Goal: Transaction & Acquisition: Purchase product/service

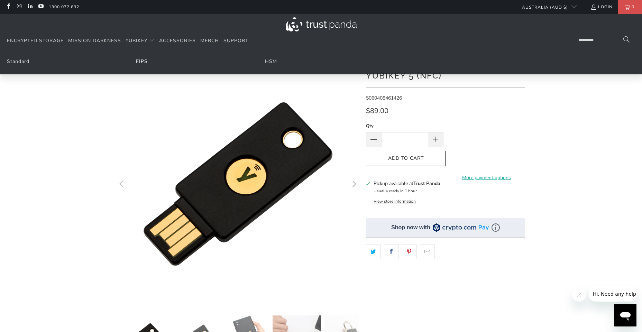
click at [145, 62] on link "FIPS" at bounding box center [142, 61] width 12 height 7
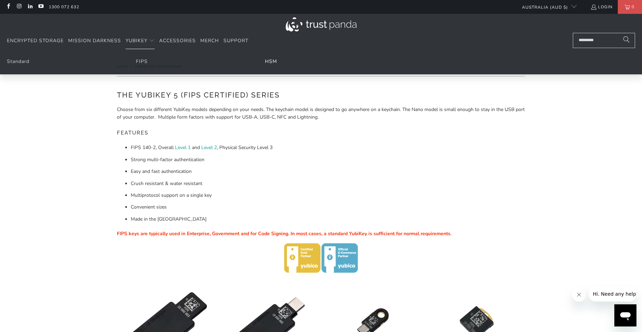
click at [273, 62] on link "HSM" at bounding box center [271, 61] width 12 height 7
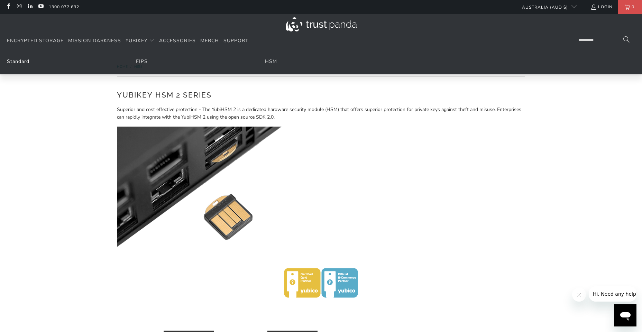
click at [22, 62] on link "Standard" at bounding box center [18, 61] width 22 height 7
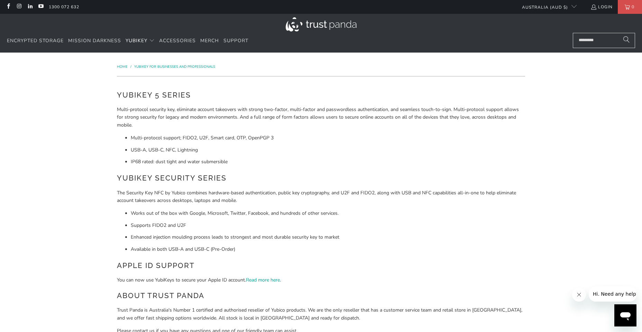
click at [172, 134] on div "YubiKey 5 Series Multi-protocol security key, eliminate account takeovers with …" at bounding box center [321, 231] width 408 height 283
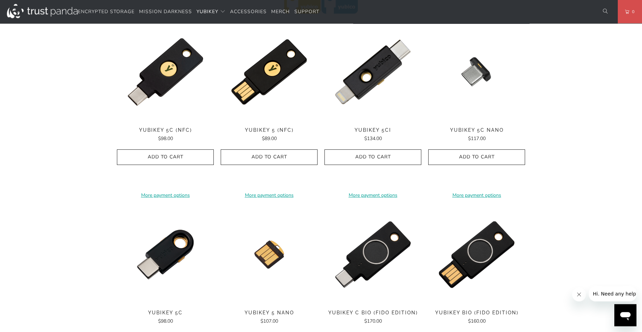
scroll to position [334, 0]
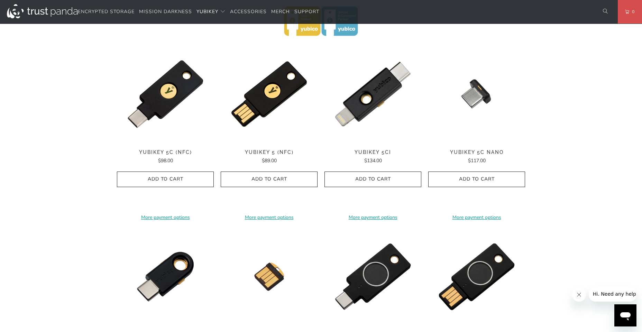
click at [164, 153] on span "YubiKey 5C (NFC)" at bounding box center [165, 152] width 97 height 6
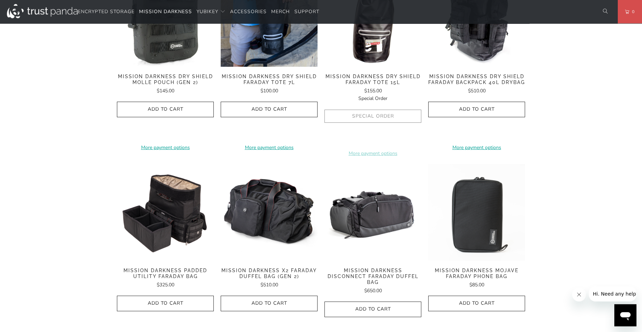
scroll to position [812, 0]
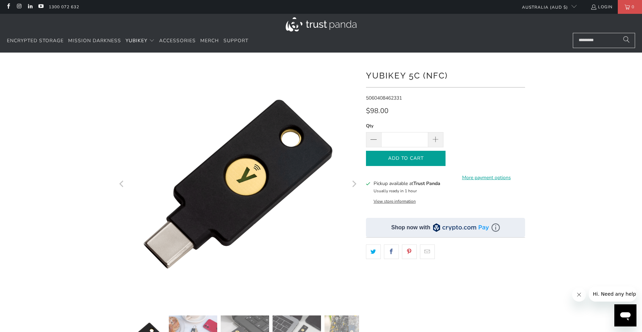
click at [405, 160] on icon "button" at bounding box center [405, 158] width 11 height 11
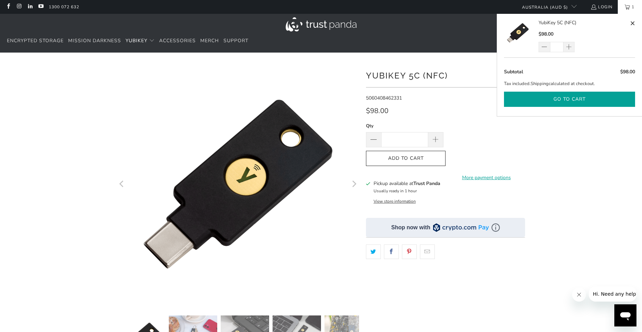
click at [558, 101] on button "Go to cart" at bounding box center [569, 100] width 131 height 16
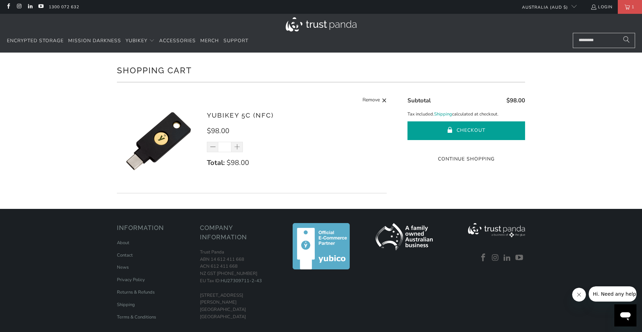
click at [466, 135] on button "Checkout" at bounding box center [467, 130] width 118 height 19
